Goal: Task Accomplishment & Management: Use online tool/utility

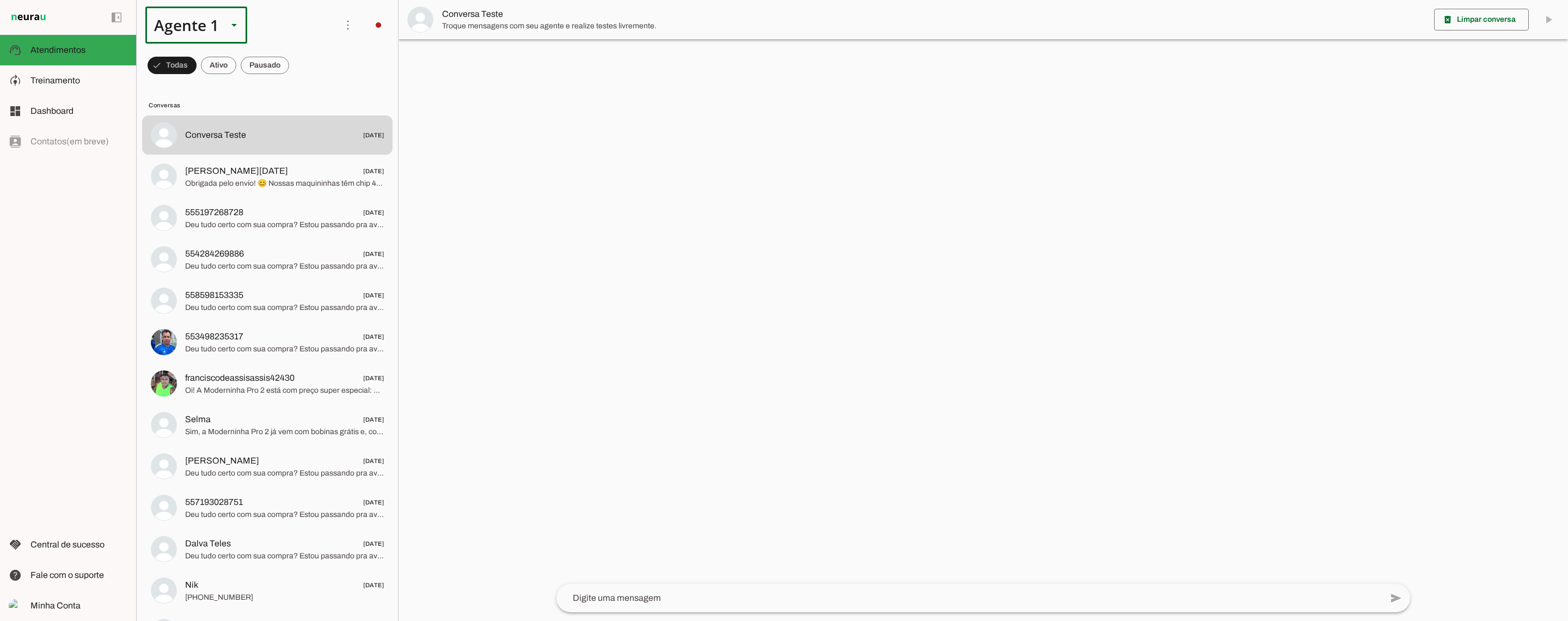
click at [192, 29] on div "Agente 1" at bounding box center [182, 25] width 74 height 37
click at [299, 100] on slot at bounding box center [341, 100] width 84 height 13
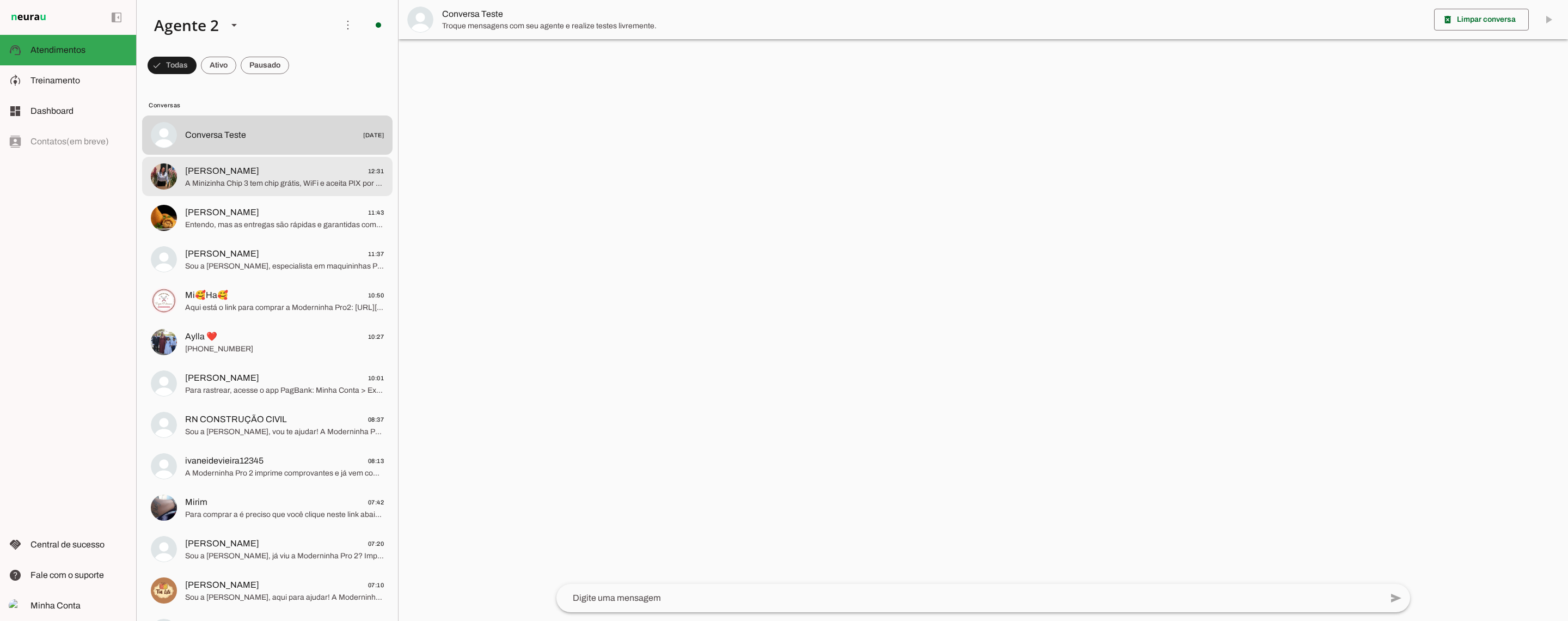
click at [236, 166] on span "[PERSON_NAME]" at bounding box center [222, 170] width 74 height 13
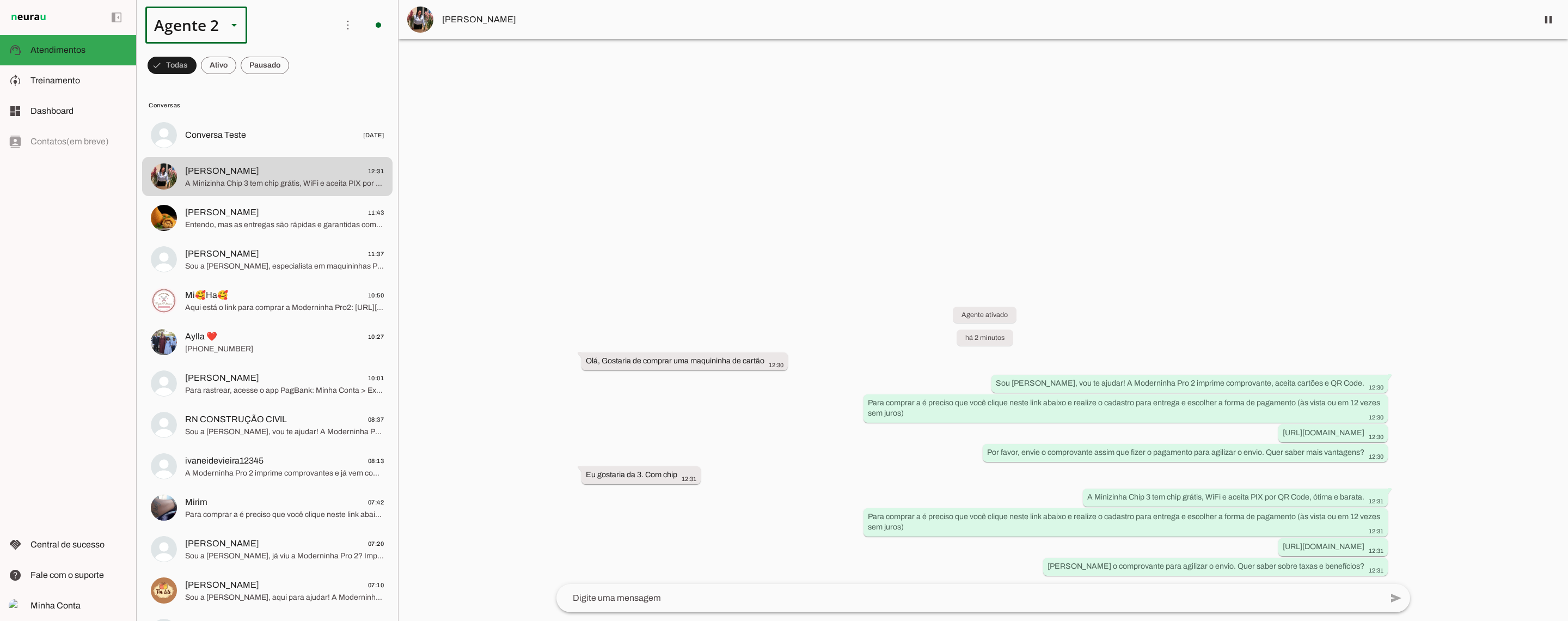
click at [194, 25] on div "Agente 2" at bounding box center [182, 25] width 74 height 37
click at [291, 223] on md-item "Agente 6" at bounding box center [341, 222] width 101 height 30
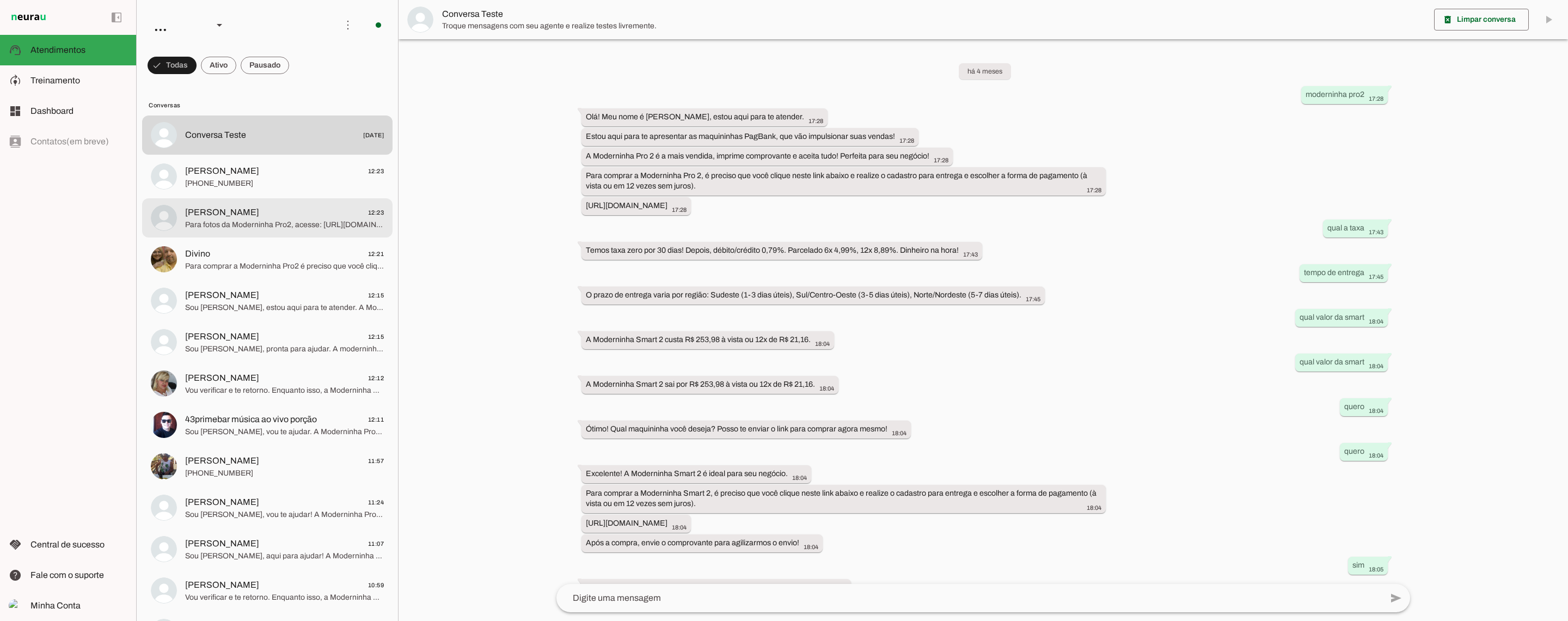
scroll to position [219, 0]
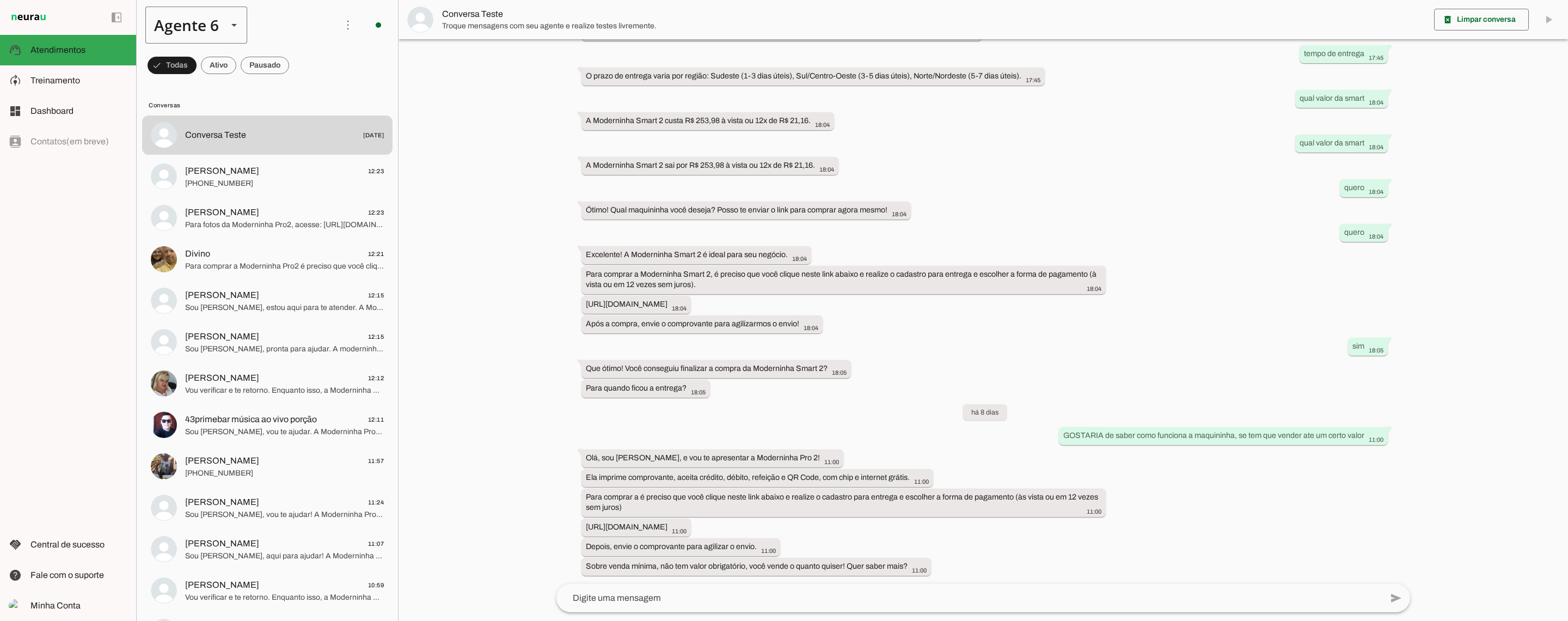
click at [175, 16] on div "Agente 6" at bounding box center [182, 25] width 74 height 37
click at [291, 298] on md-item "Agente 9" at bounding box center [341, 314] width 101 height 30
